Goal: Task Accomplishment & Management: Use online tool/utility

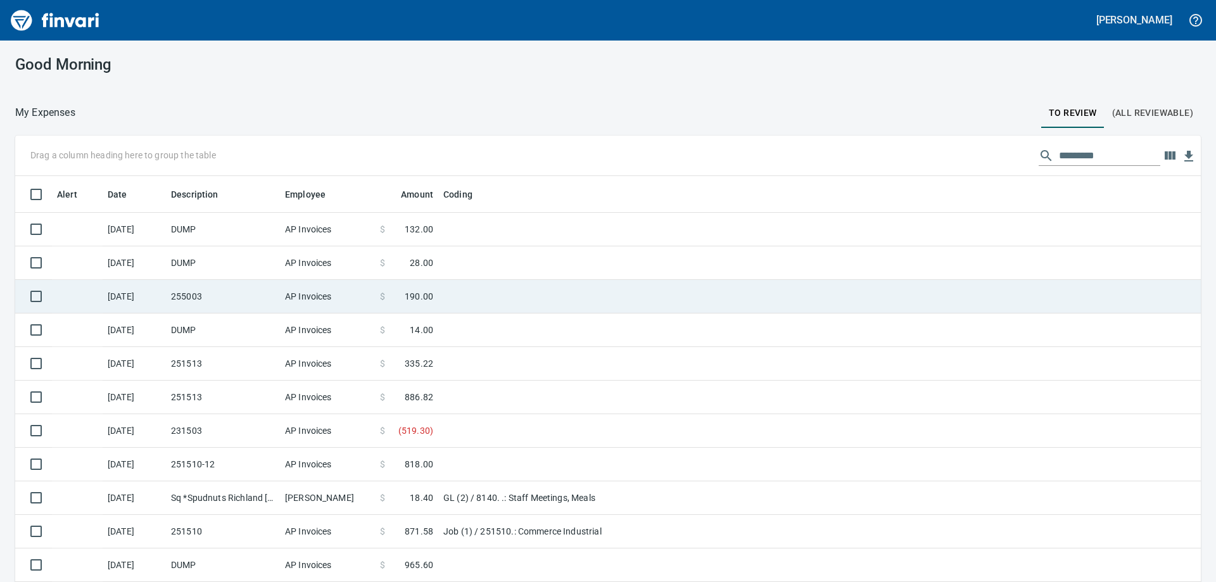
scroll to position [433, 1157]
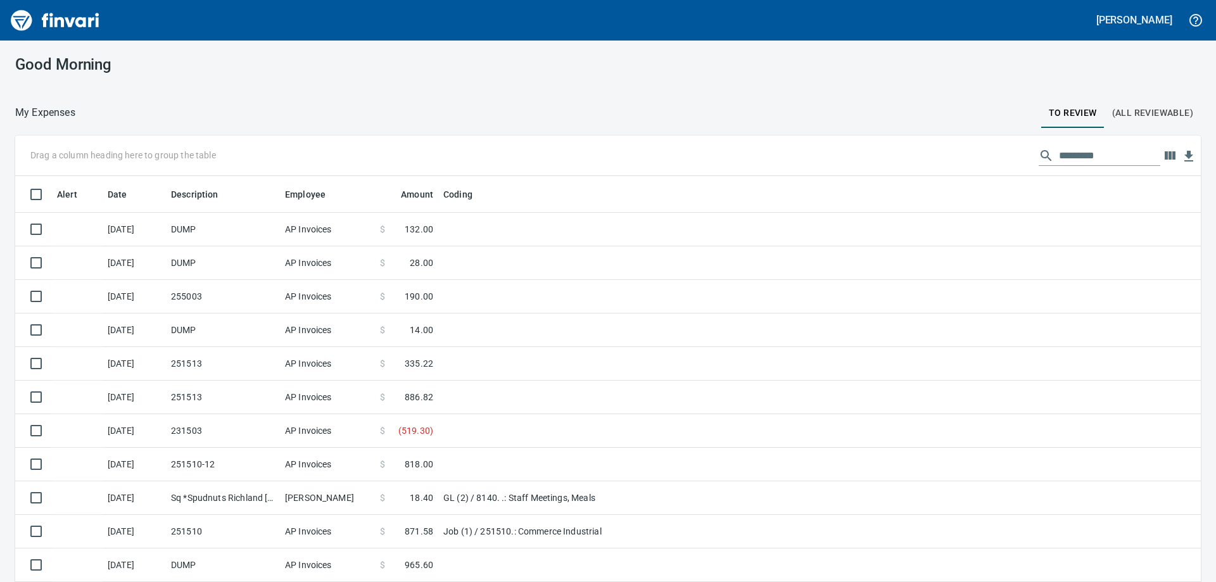
click at [1083, 154] on input "text" at bounding box center [1109, 156] width 101 height 20
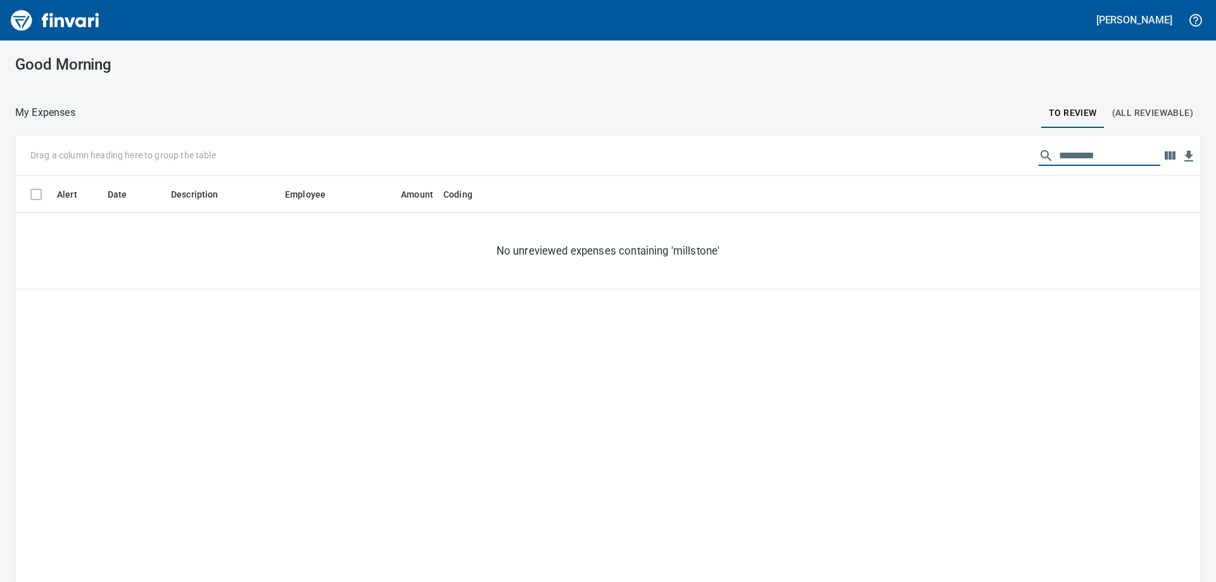
type input "*********"
click at [1140, 110] on span "(All Reviewable)" at bounding box center [1152, 113] width 81 height 16
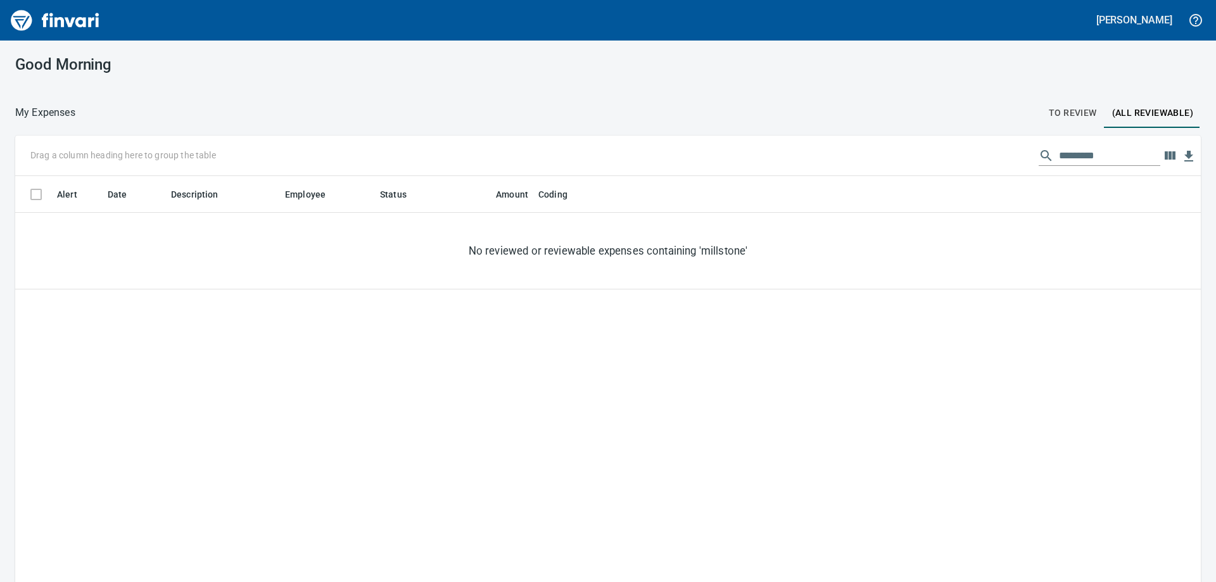
scroll to position [433, 1167]
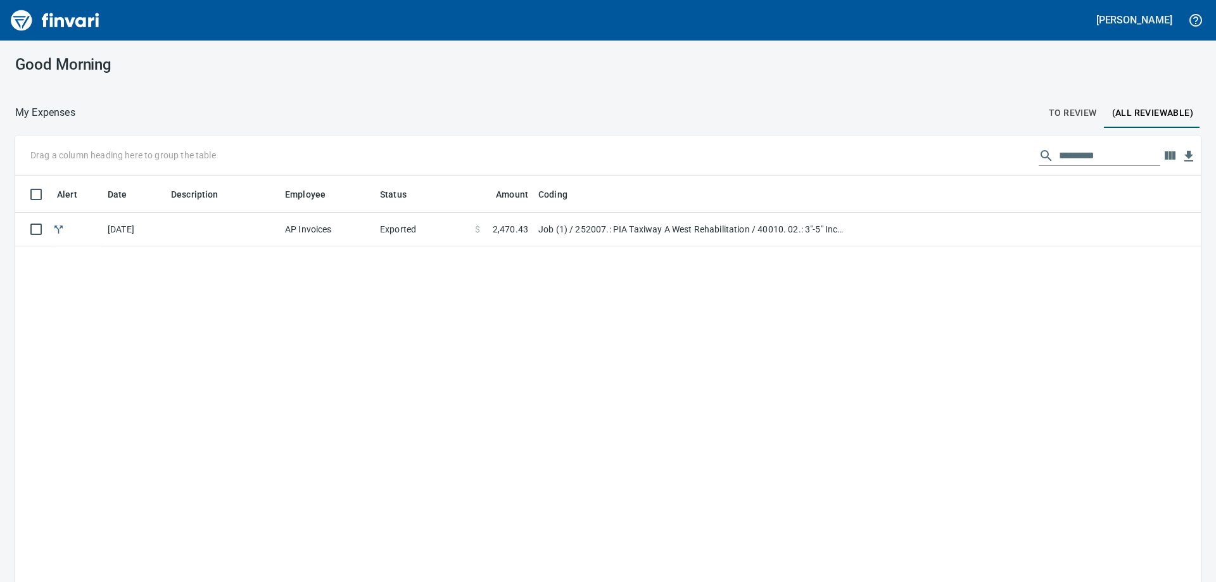
click at [1078, 110] on span "To Review" at bounding box center [1073, 113] width 48 height 16
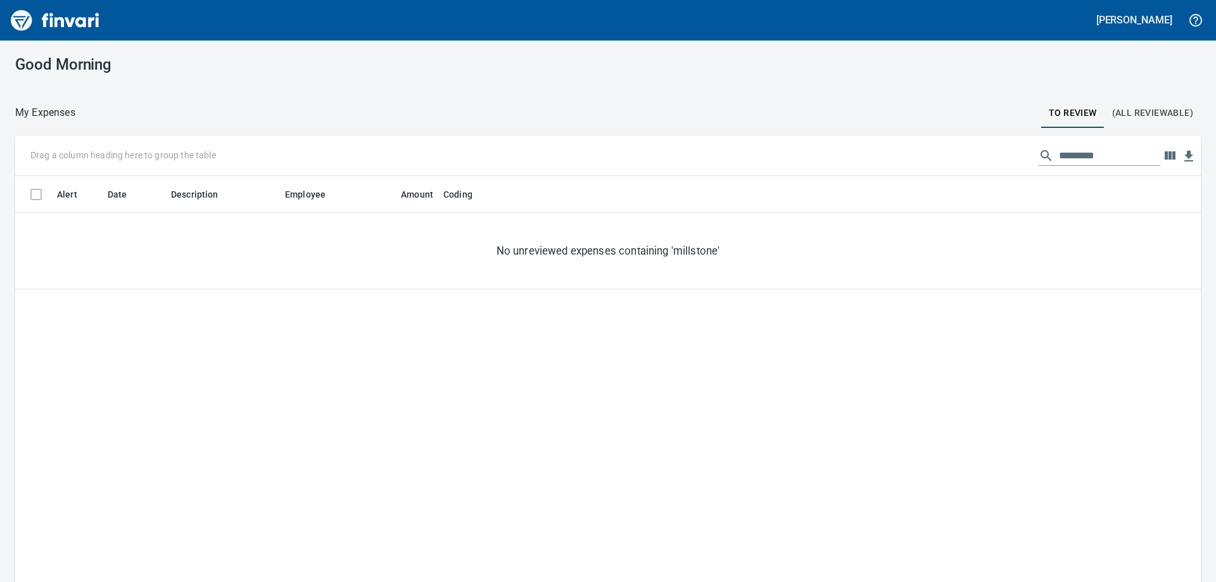
scroll to position [433, 1167]
click at [1152, 106] on span "(All Reviewable)" at bounding box center [1152, 113] width 81 height 16
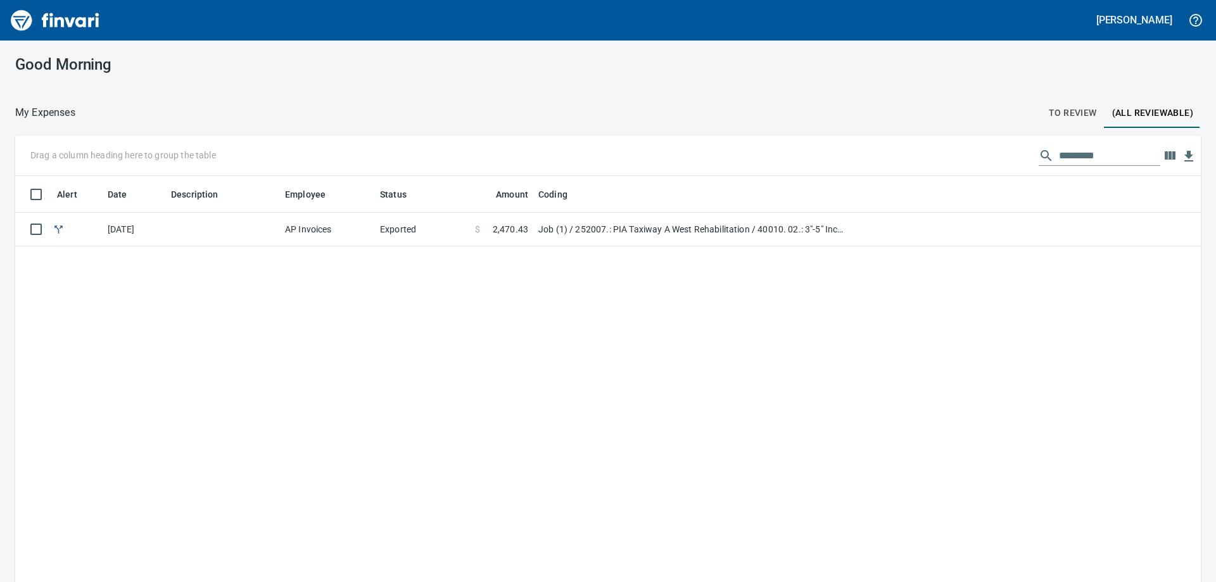
scroll to position [433, 1167]
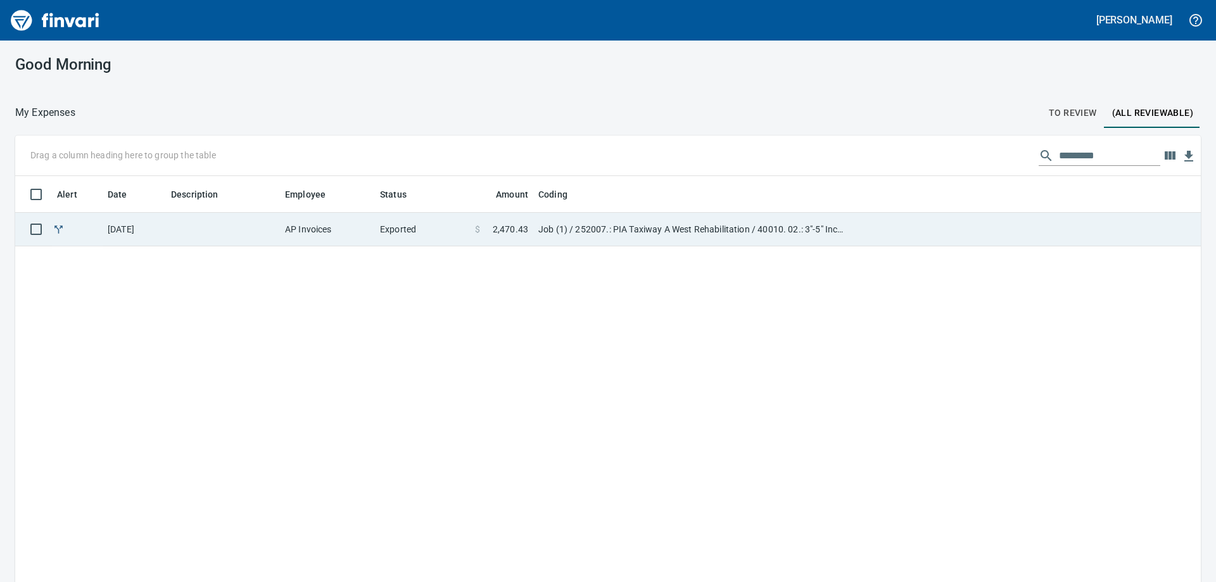
click at [667, 214] on td "Job (1) / 252007.: PIA Taxiway A West Rehabilitation / 40010. 02.: 3"-5" Inch C…" at bounding box center [691, 230] width 317 height 34
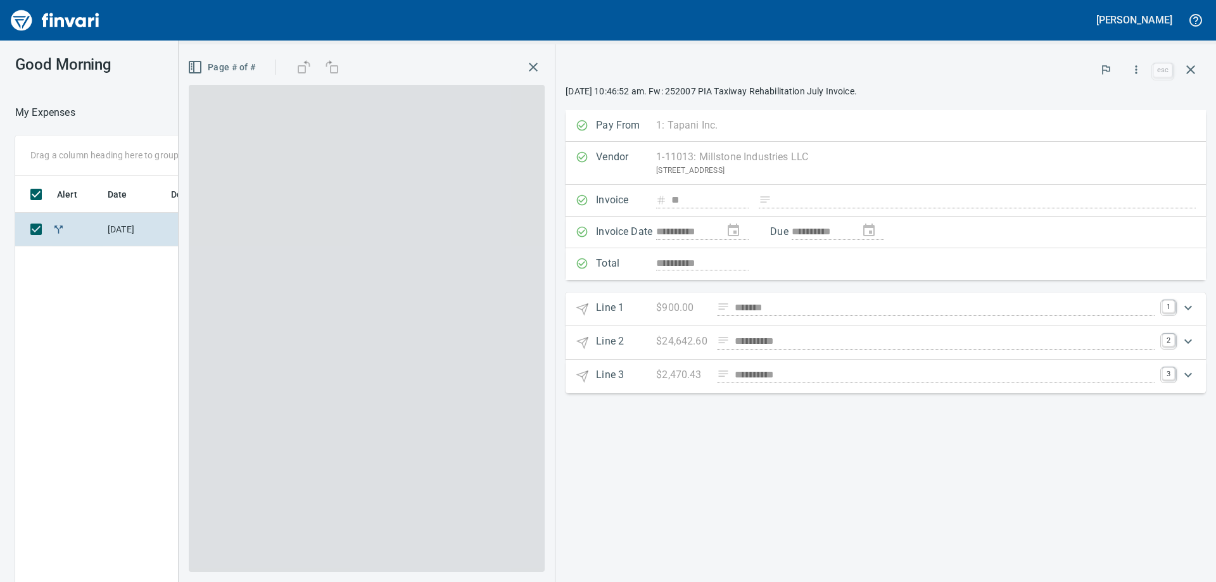
scroll to position [433, 850]
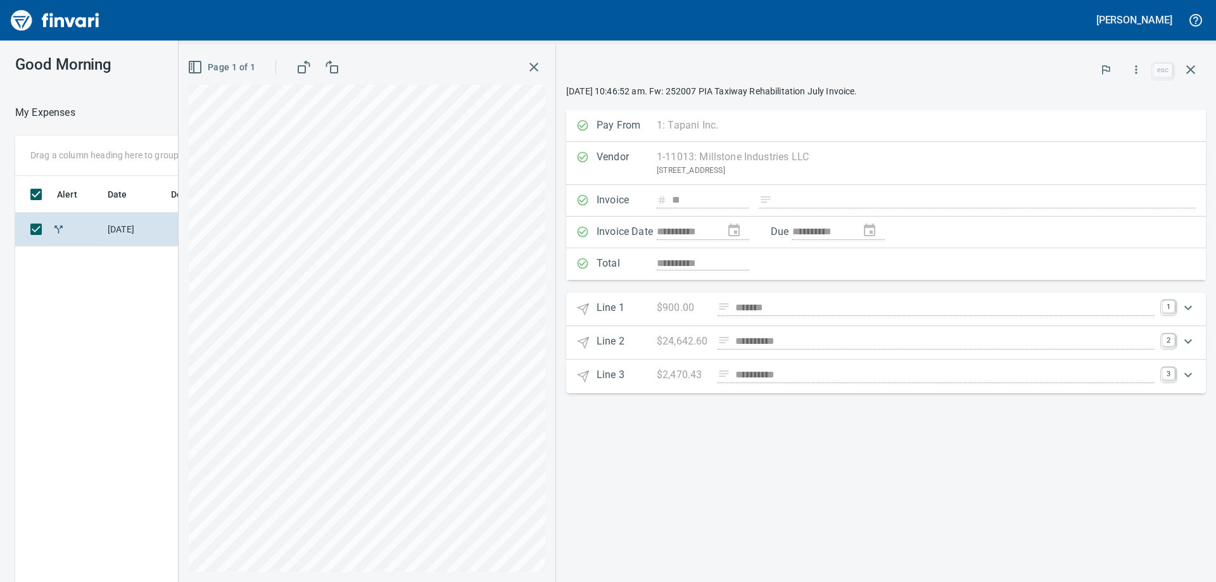
click at [907, 123] on div "Pay From 1: Tapani Inc. 1 Tapani Inc. 2 Tapani Trucking, Inc. 3 Tower Rock, Inc…" at bounding box center [886, 126] width 640 height 32
click at [894, 157] on div "Vendor 1-11013: Millstone Industries LLC [STREET_ADDRESS] Clear" at bounding box center [886, 163] width 640 height 43
click at [938, 232] on div "**********" at bounding box center [886, 233] width 640 height 32
